Goal: Transaction & Acquisition: Book appointment/travel/reservation

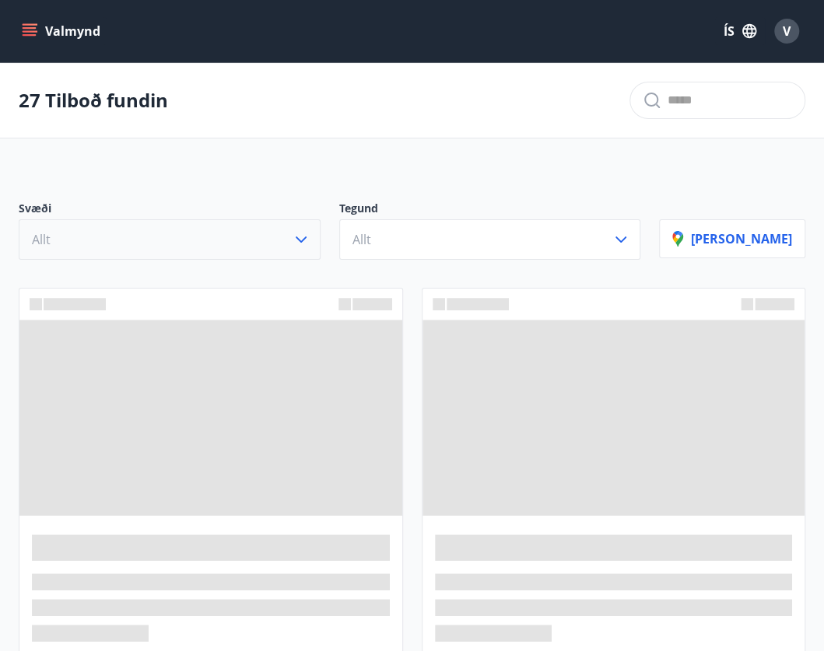
click at [255, 245] on button "Allt" at bounding box center [170, 239] width 302 height 40
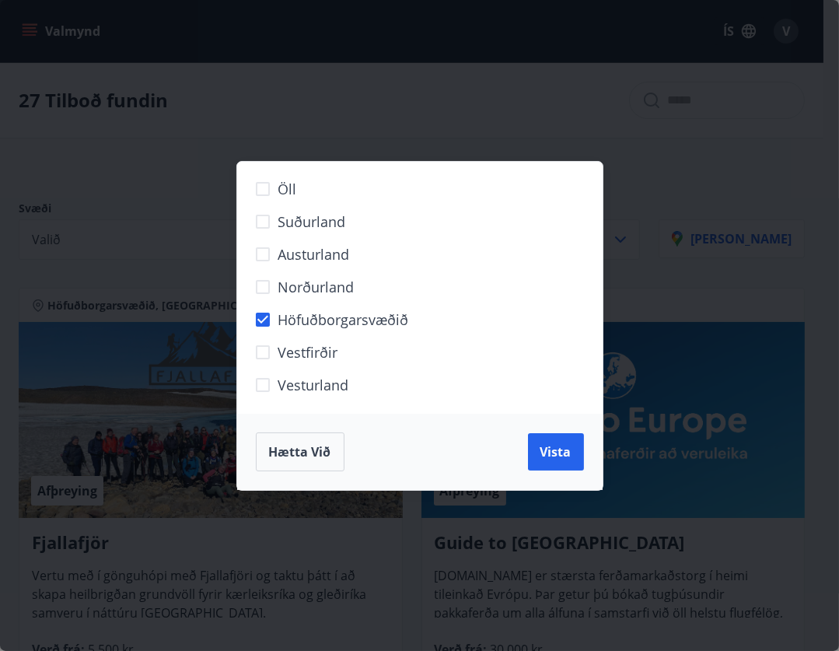
drag, startPoint x: 541, startPoint y: 432, endPoint x: 534, endPoint y: 425, distance: 9.9
click at [534, 425] on div "Hætta við Vista" at bounding box center [420, 452] width 366 height 76
click at [548, 453] on span "Vista" at bounding box center [556, 451] width 31 height 17
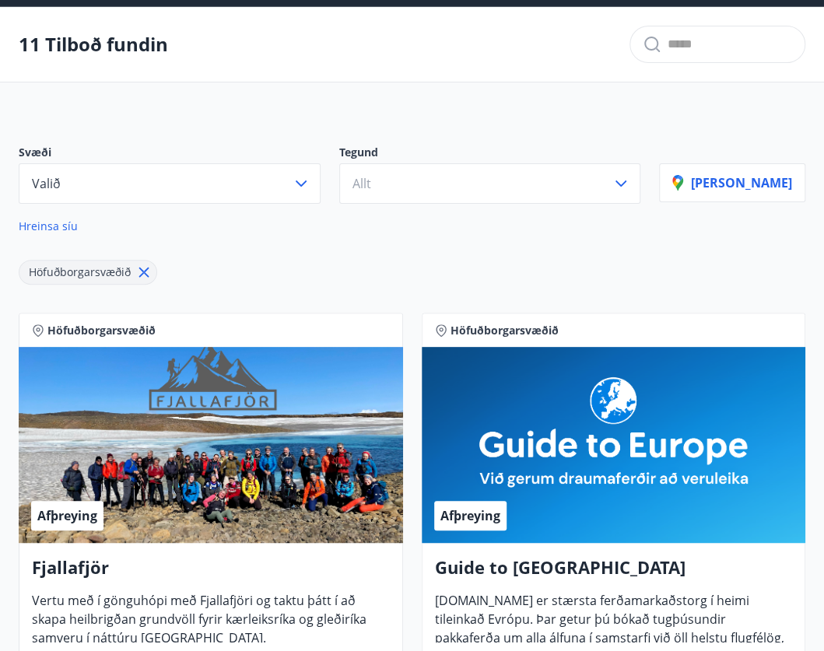
scroll to position [48, 0]
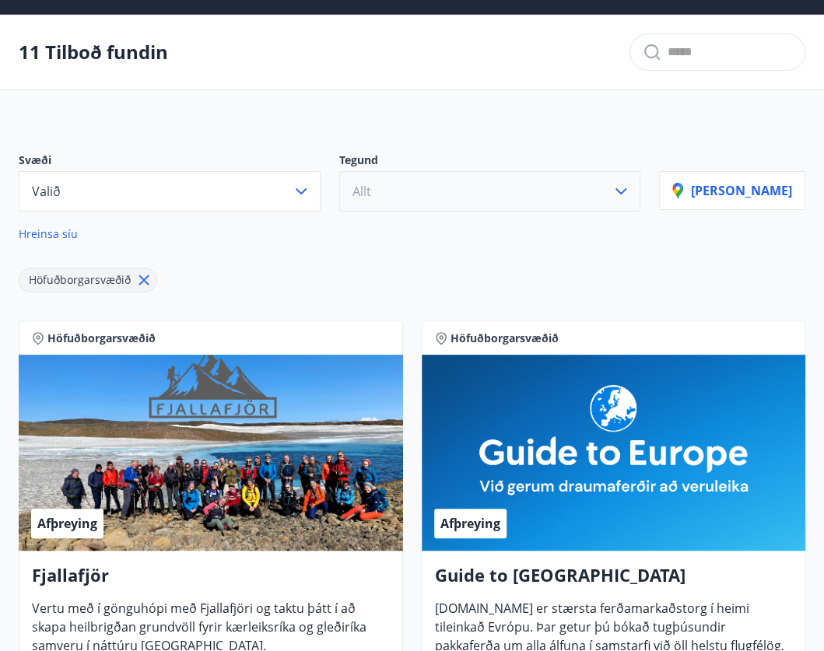
click at [443, 185] on button "Allt" at bounding box center [490, 191] width 302 height 40
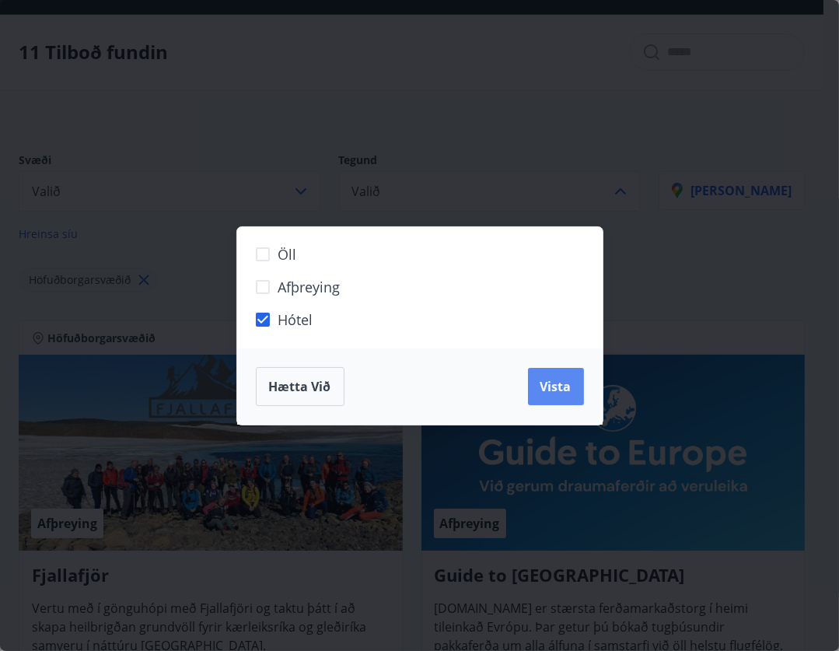
click at [572, 384] on button "Vista" at bounding box center [556, 386] width 56 height 37
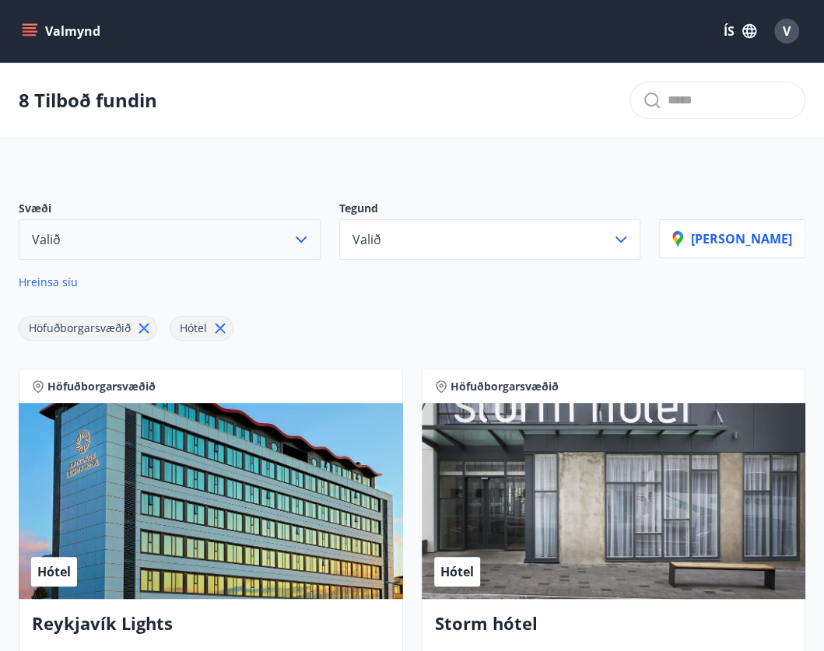
click at [117, 240] on button "Valið" at bounding box center [170, 239] width 302 height 40
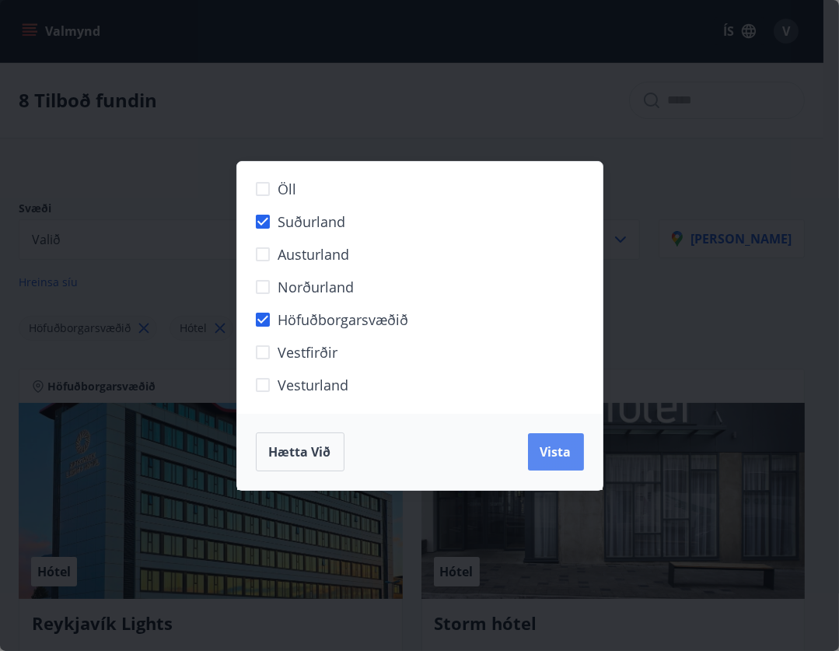
click at [558, 444] on span "Vista" at bounding box center [556, 451] width 31 height 17
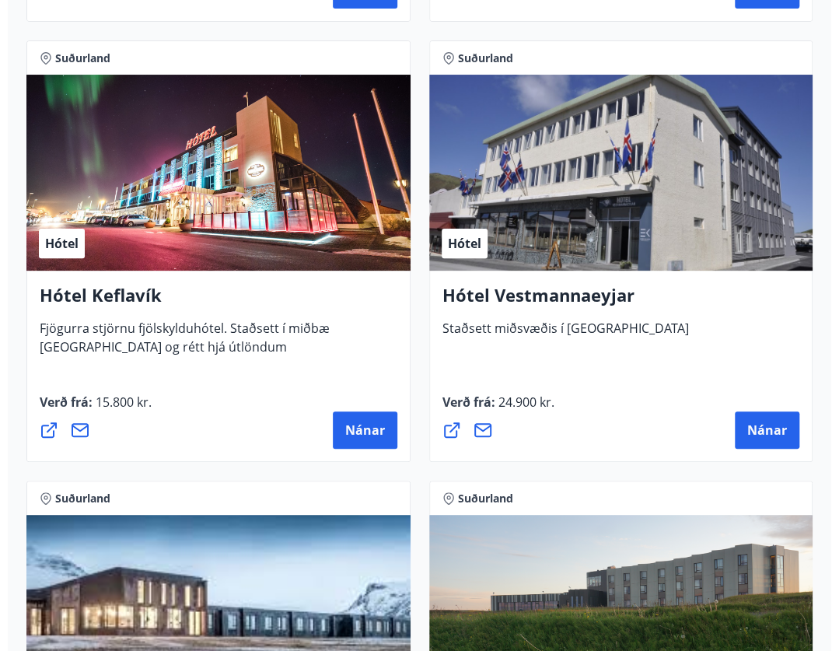
scroll to position [2520, 0]
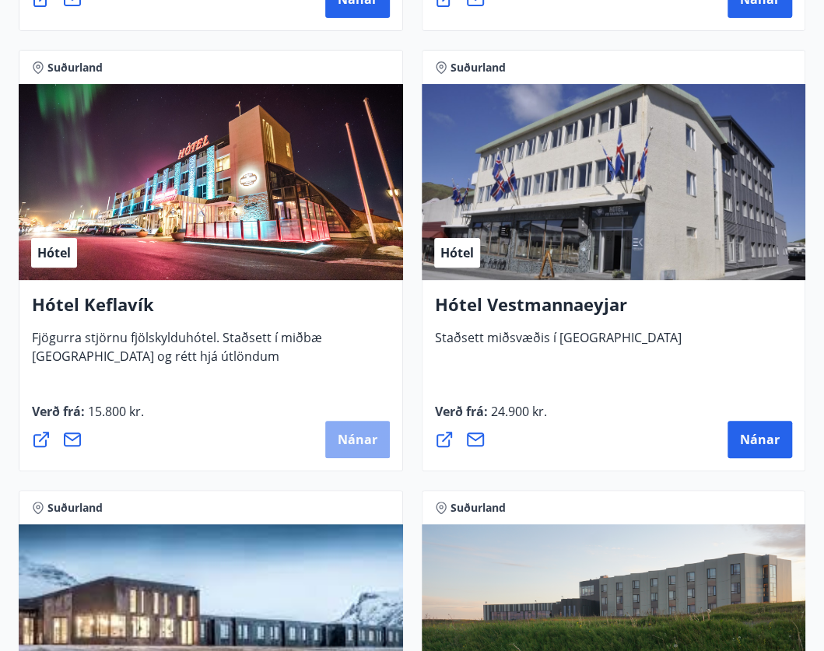
click at [350, 433] on span "Nánar" at bounding box center [358, 439] width 40 height 17
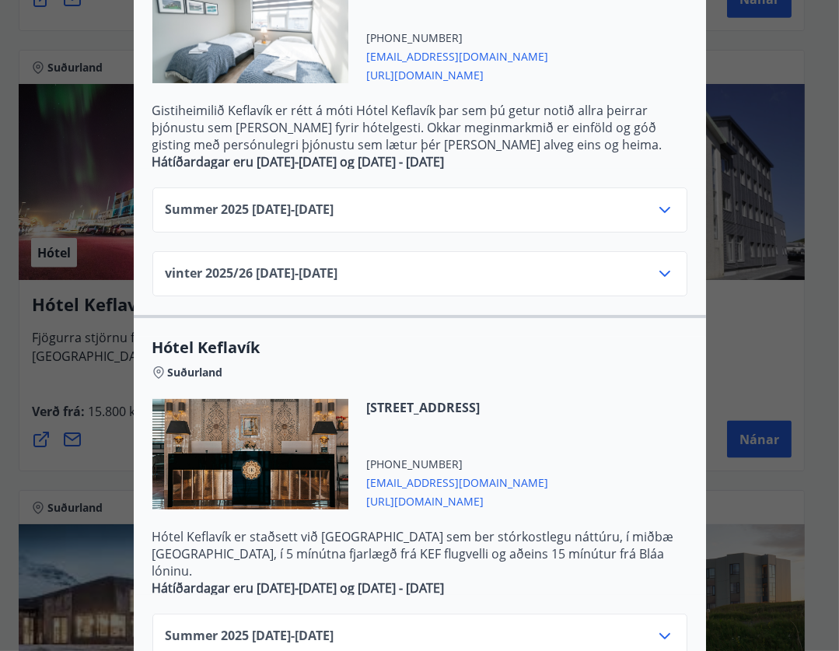
scroll to position [458, 0]
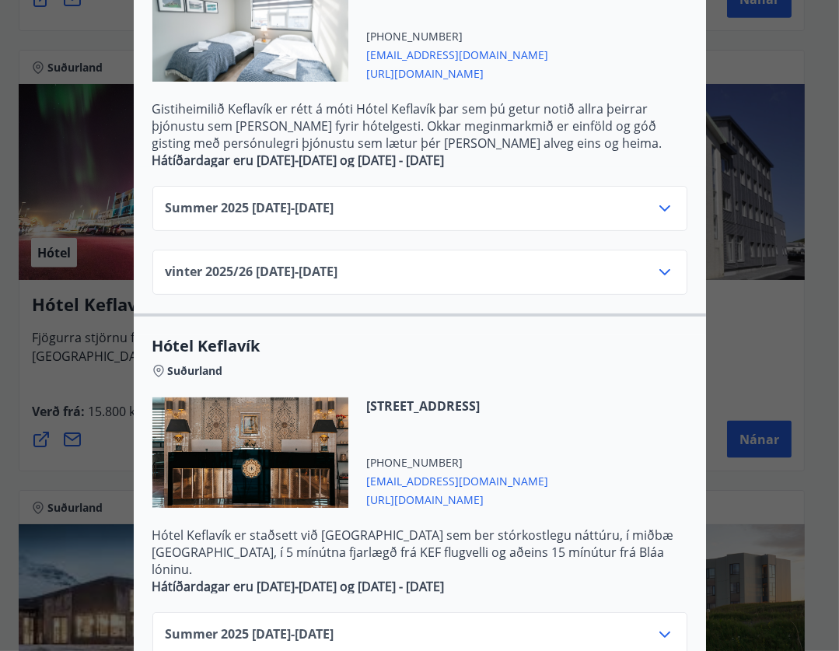
click at [519, 199] on div "Summer [PHONE_NUMBER][DATE] - [DATE]" at bounding box center [420, 214] width 509 height 31
click at [656, 199] on icon at bounding box center [665, 208] width 19 height 19
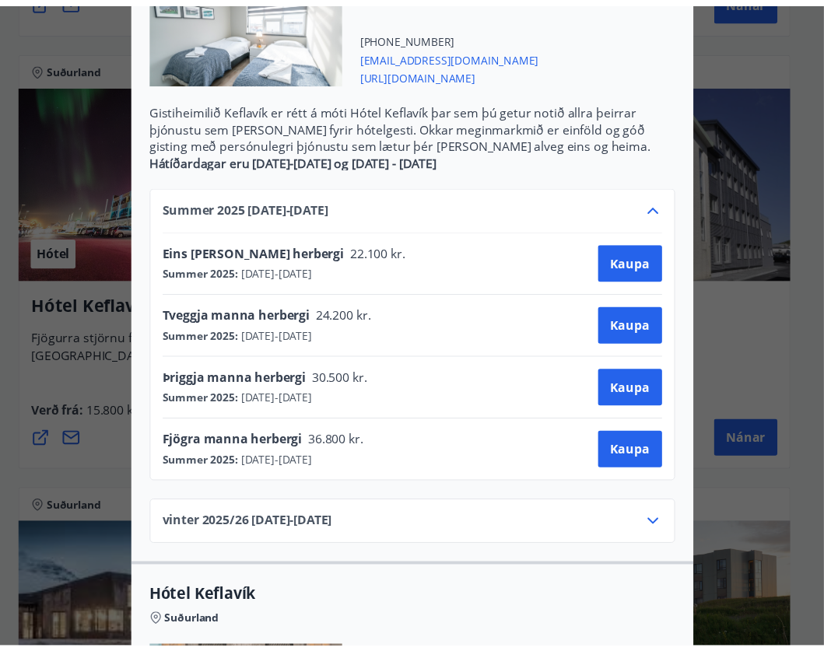
scroll to position [0, 0]
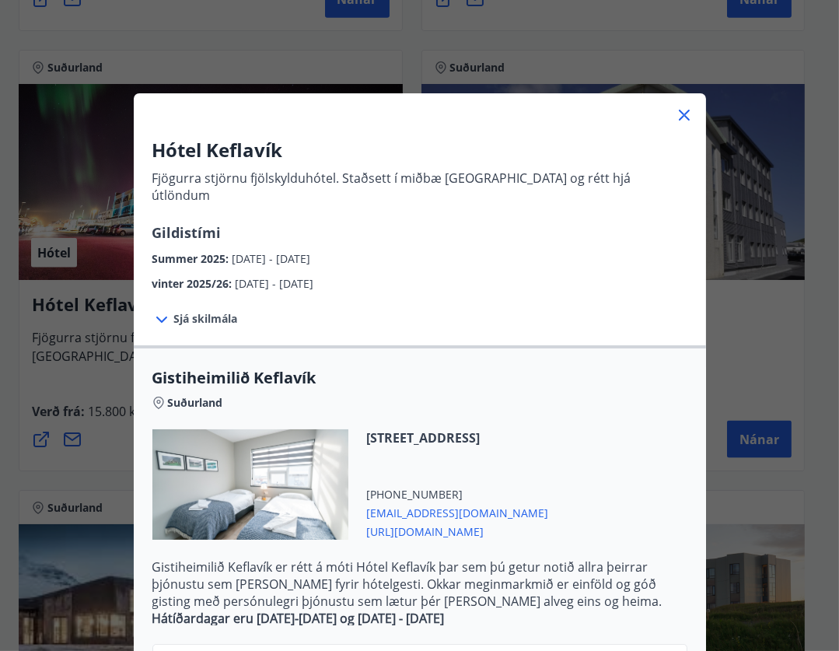
click at [675, 106] on icon at bounding box center [684, 115] width 19 height 19
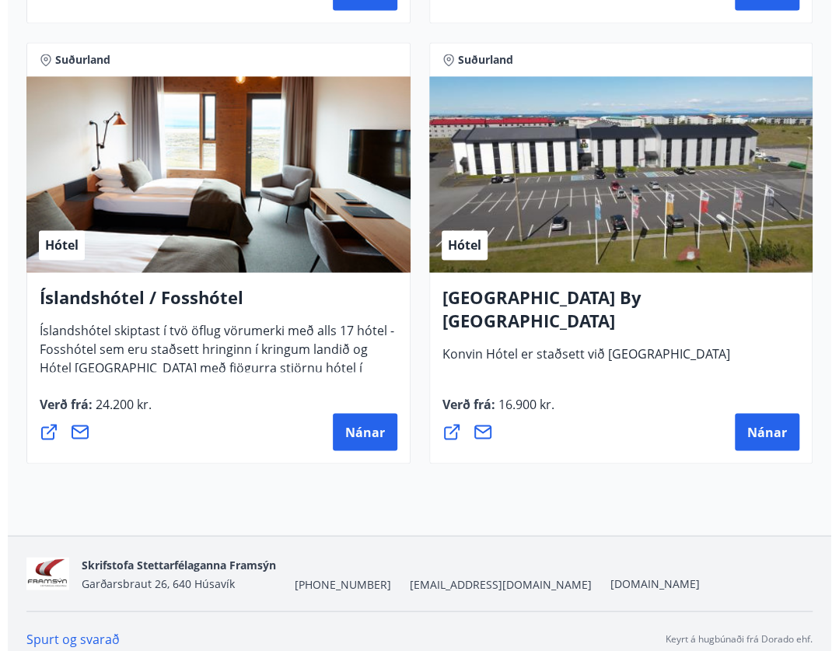
scroll to position [3413, 0]
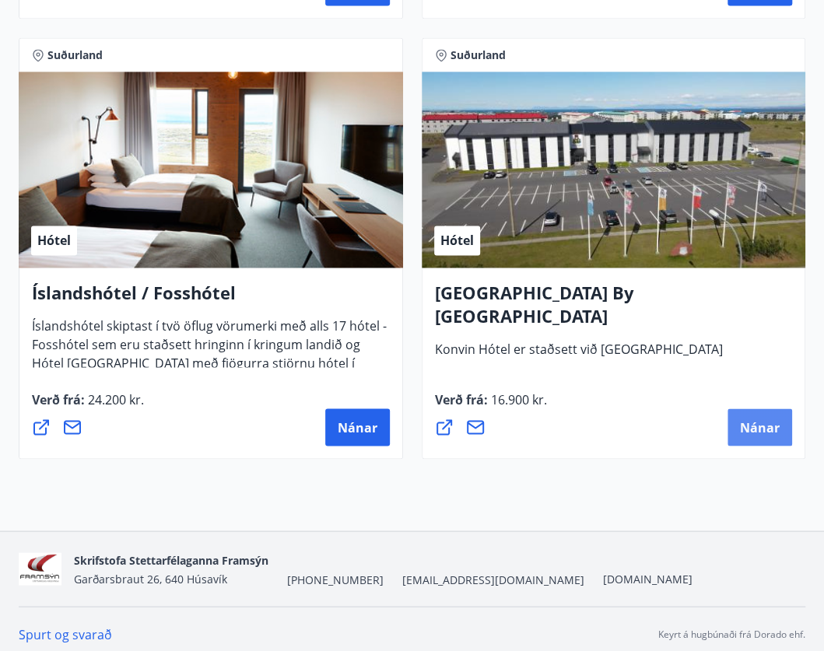
click at [751, 427] on span "Nánar" at bounding box center [760, 426] width 40 height 17
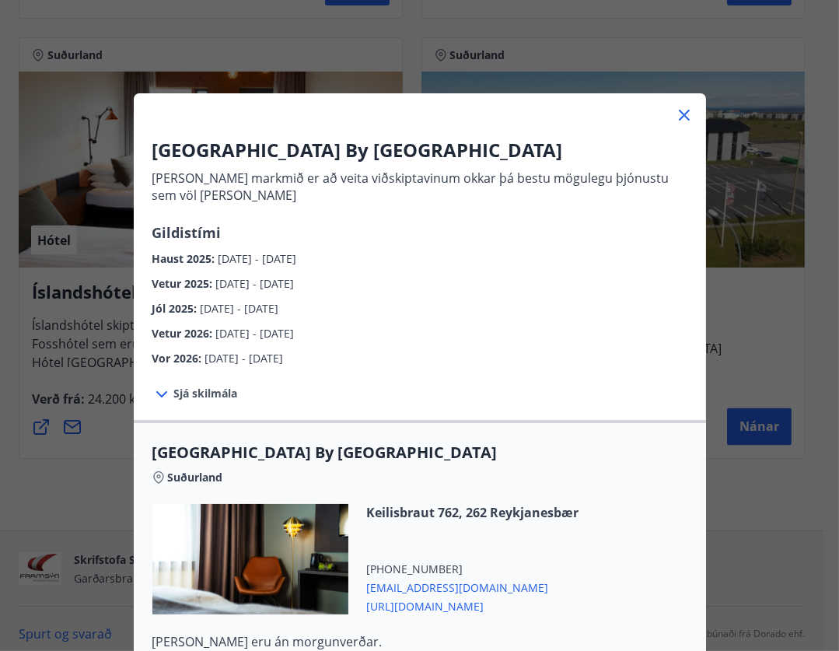
click at [187, 390] on span "Sjá skilmála" at bounding box center [206, 394] width 64 height 16
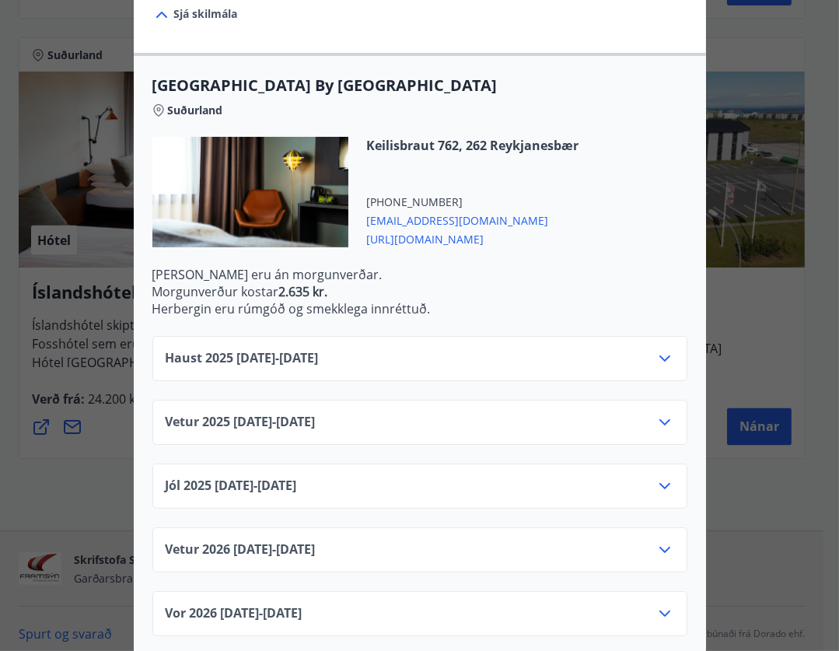
scroll to position [398, 0]
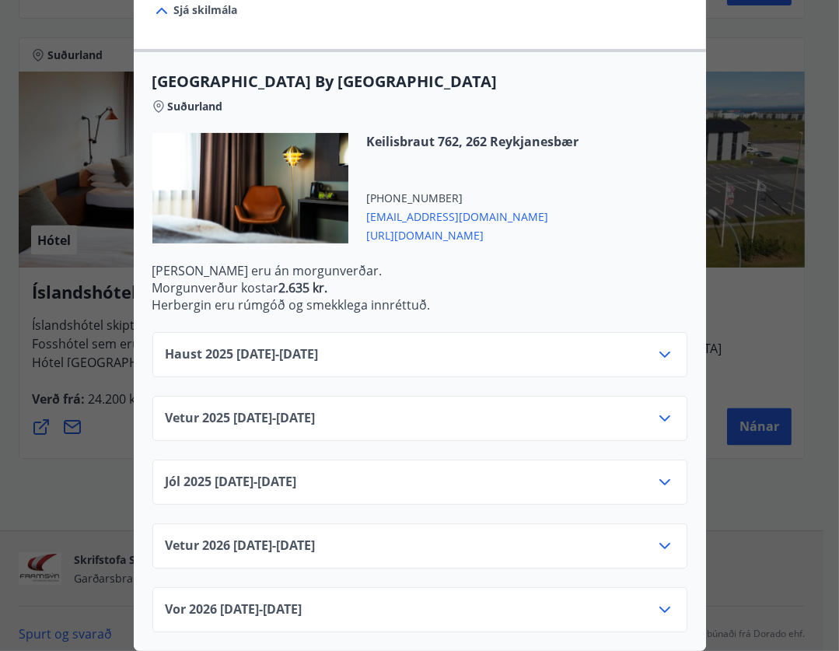
click at [656, 345] on icon at bounding box center [665, 354] width 19 height 19
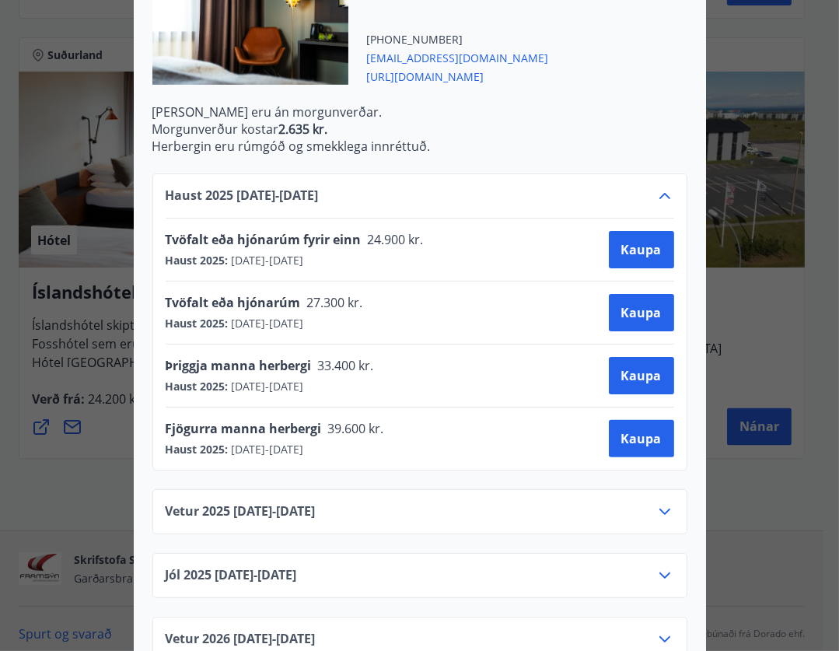
scroll to position [540, 0]
